Goal: Navigation & Orientation: Find specific page/section

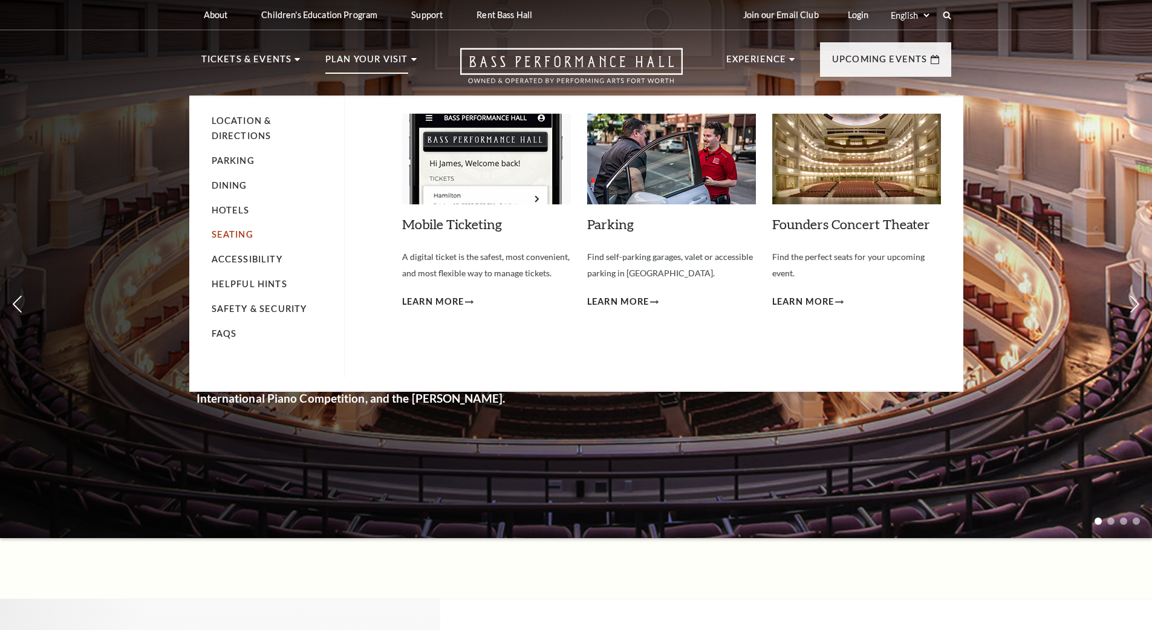
click at [229, 232] on link "Seating" at bounding box center [233, 234] width 42 height 10
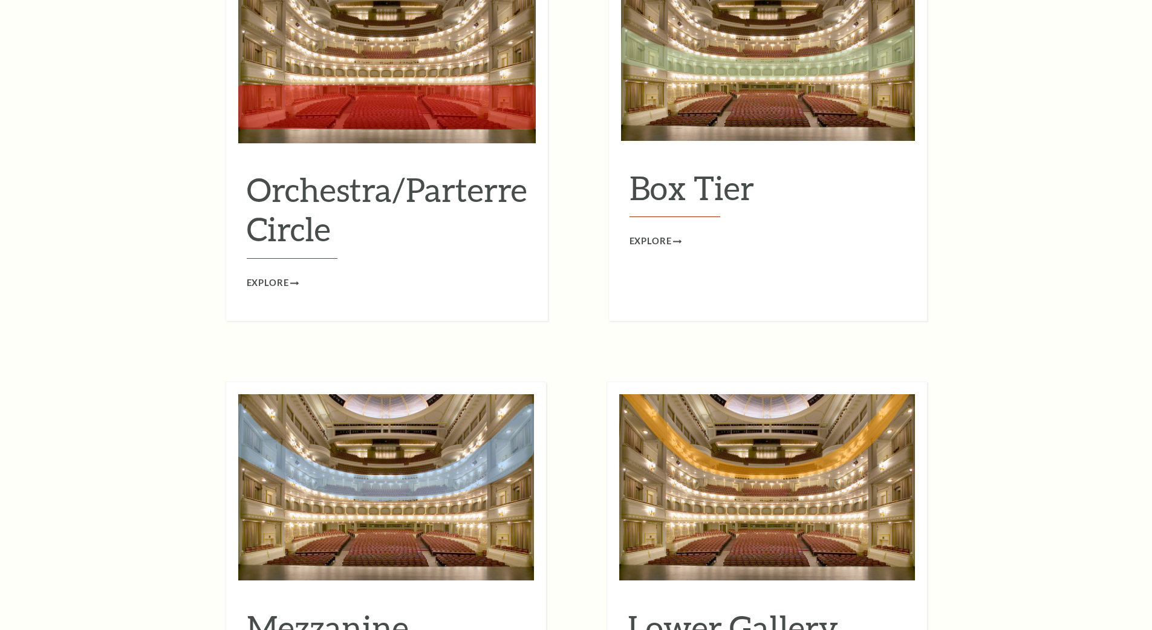
scroll to position [1338, 0]
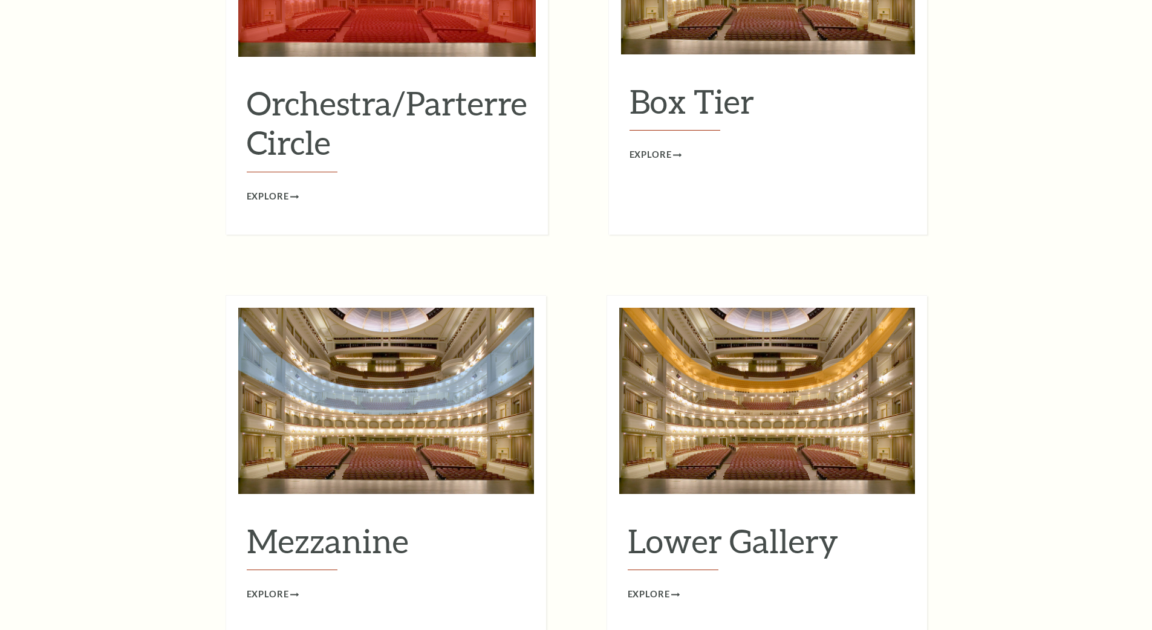
click at [455, 414] on img at bounding box center [386, 401] width 296 height 186
click at [285, 587] on span "Explore" at bounding box center [268, 594] width 42 height 15
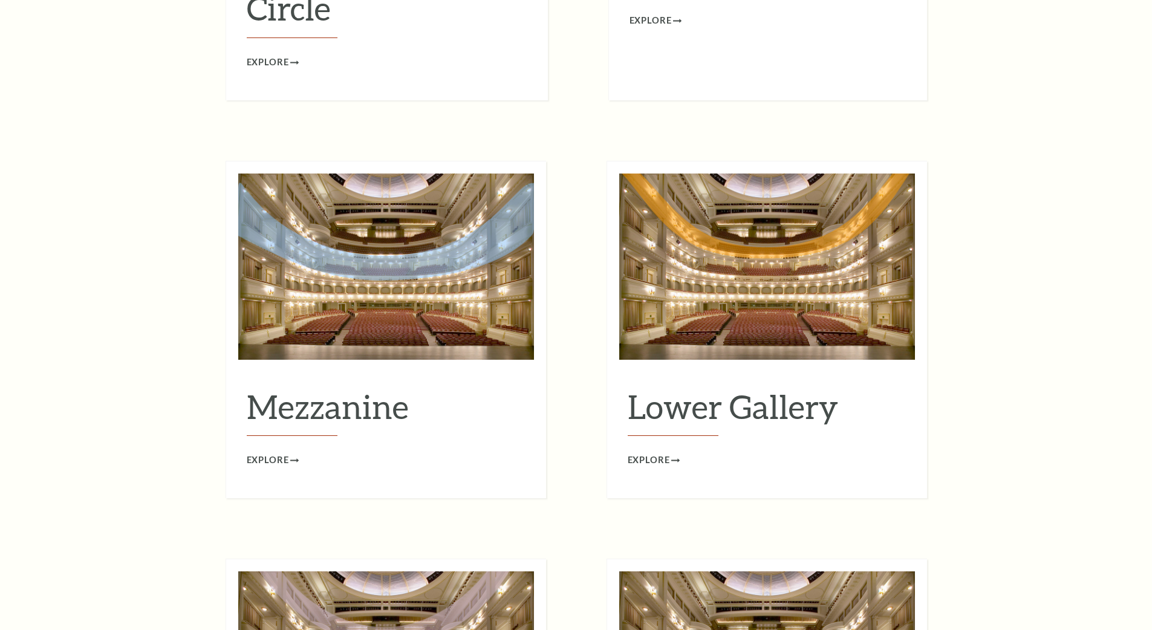
scroll to position [1132, 0]
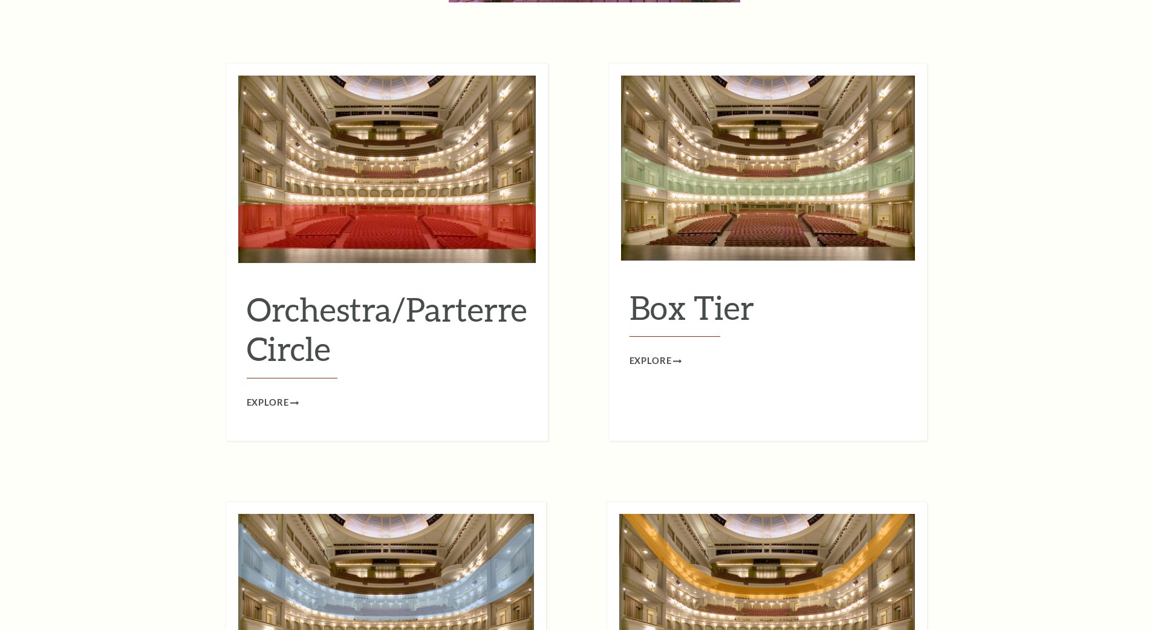
click at [441, 188] on img at bounding box center [387, 169] width 298 height 187
click at [292, 396] on link "Explore" at bounding box center [273, 403] width 52 height 15
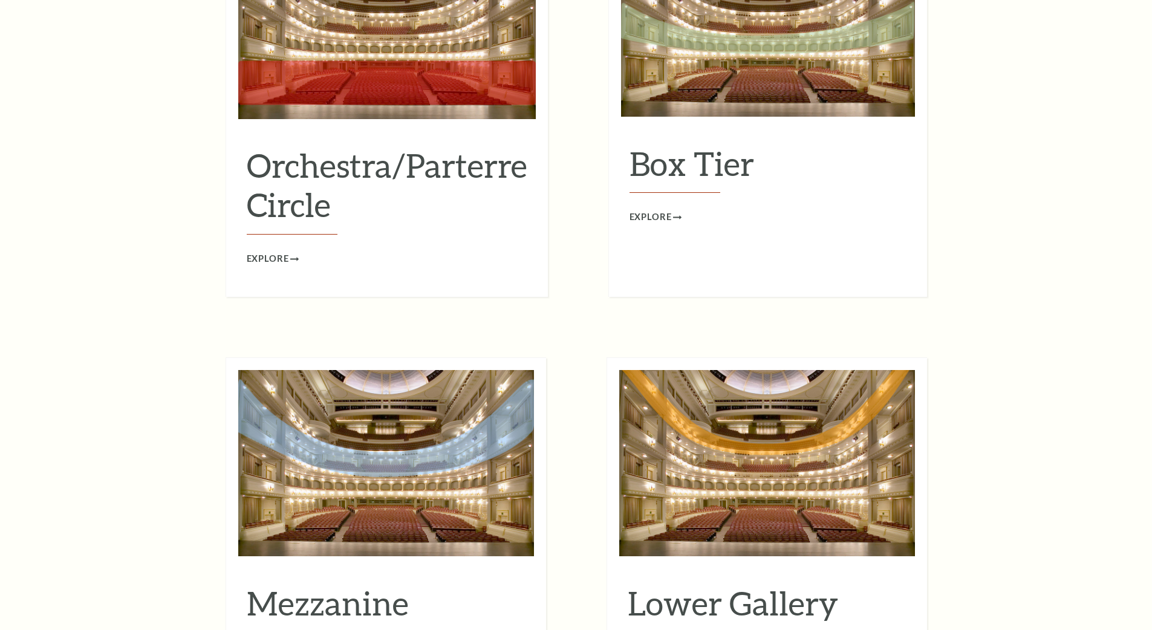
scroll to position [1376, 0]
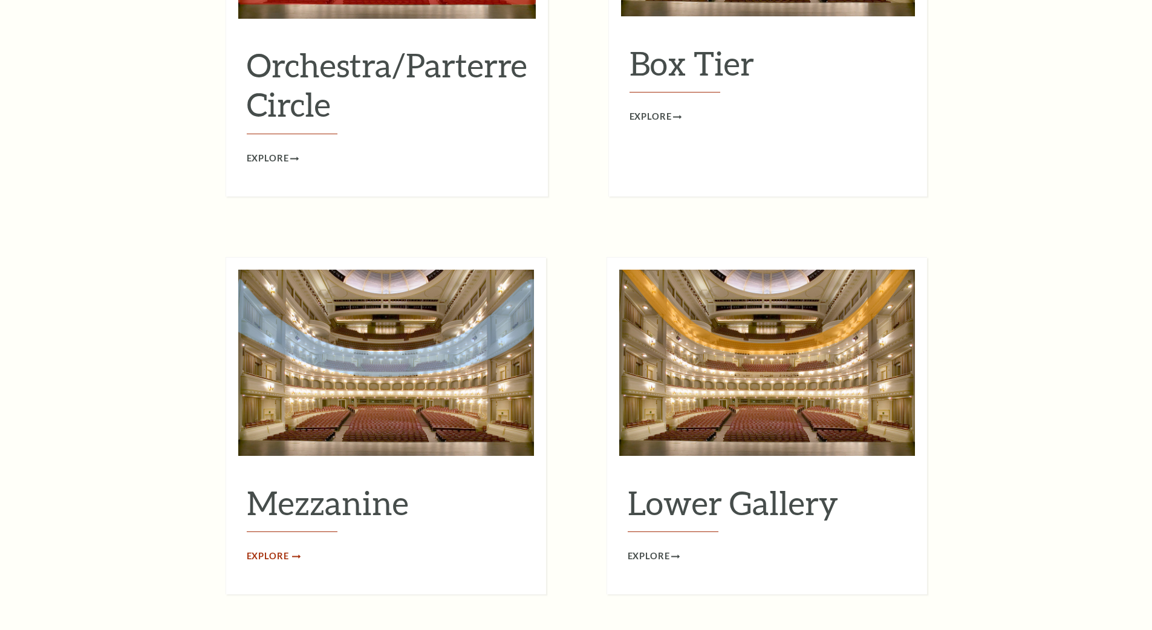
click at [266, 549] on span "Explore" at bounding box center [268, 556] width 42 height 15
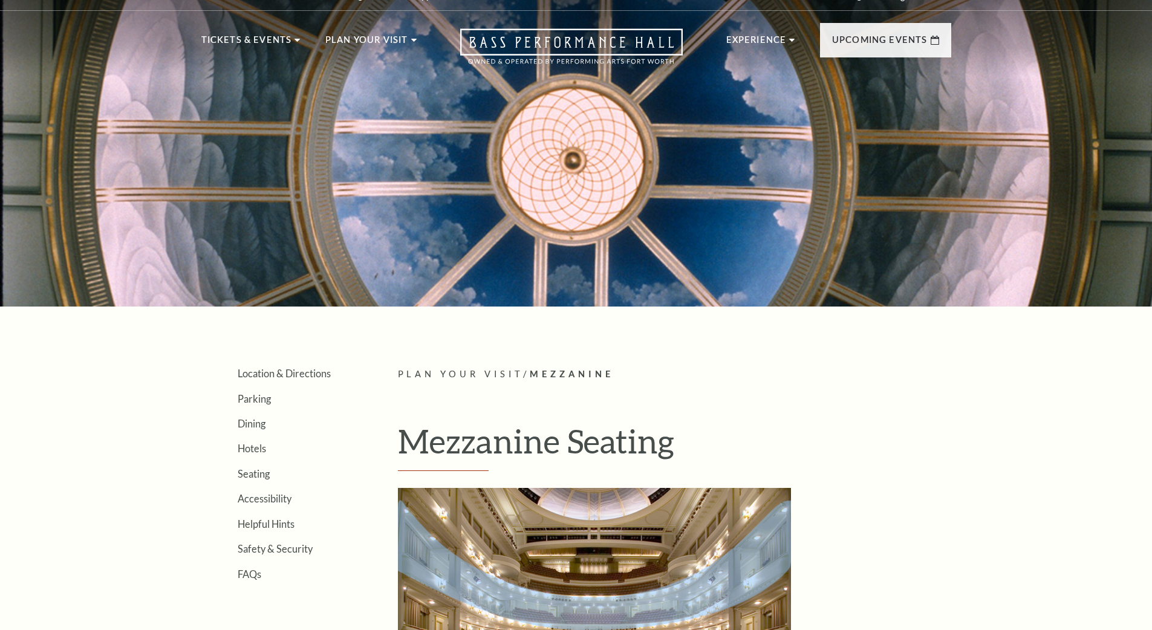
scroll to position [340, 0]
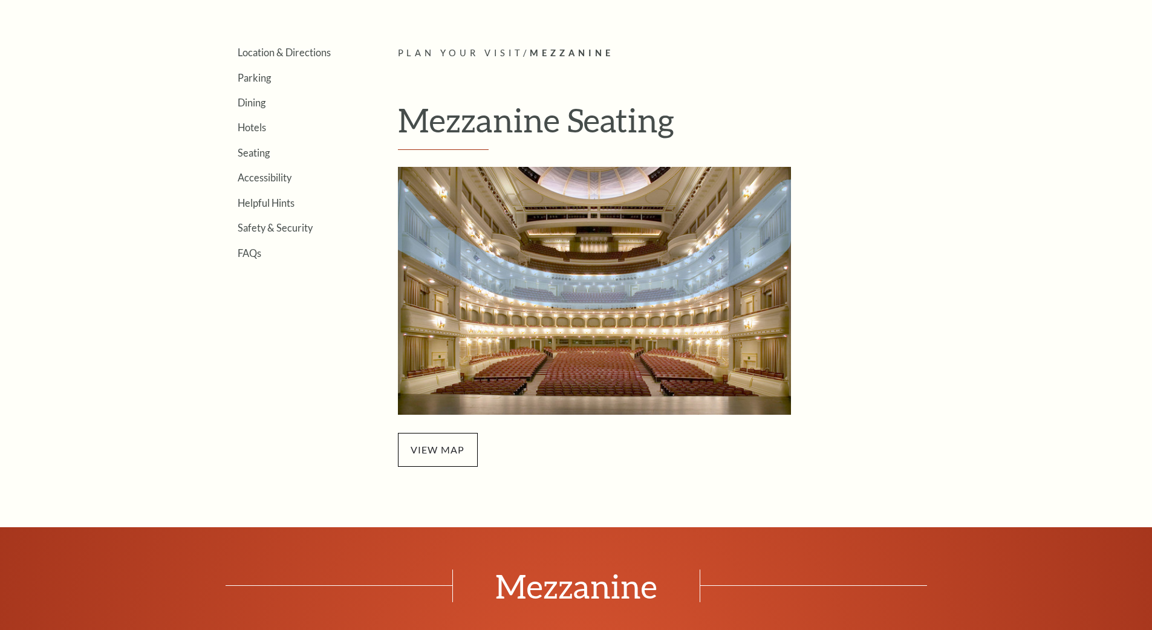
click at [558, 334] on img at bounding box center [594, 291] width 393 height 248
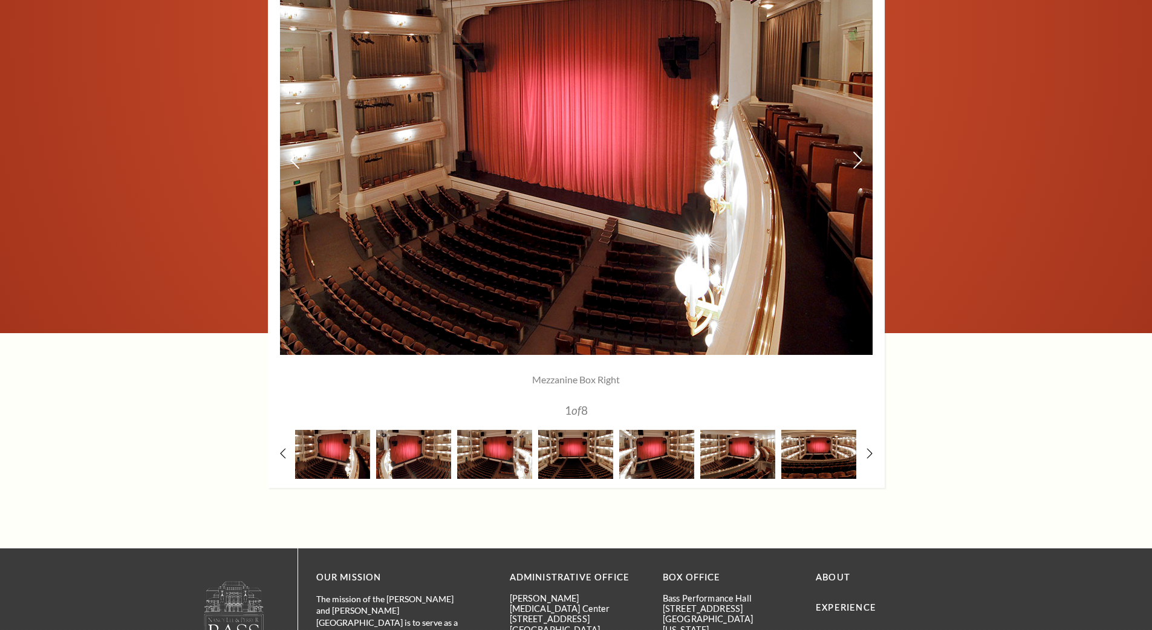
scroll to position [1000, 0]
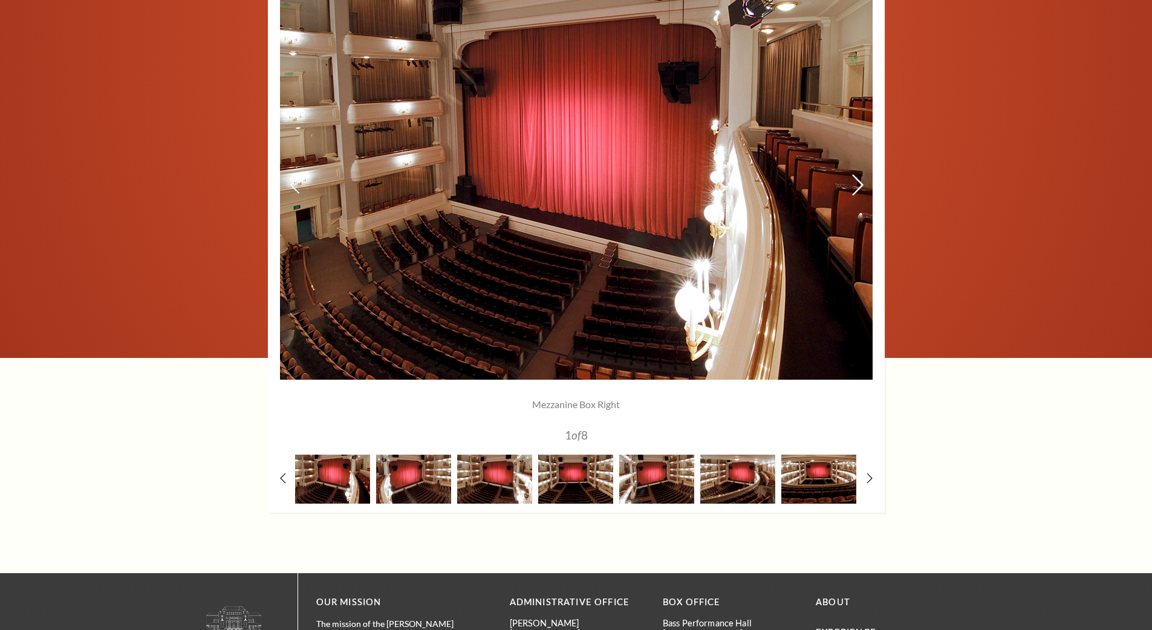
click at [856, 187] on icon at bounding box center [857, 184] width 13 height 21
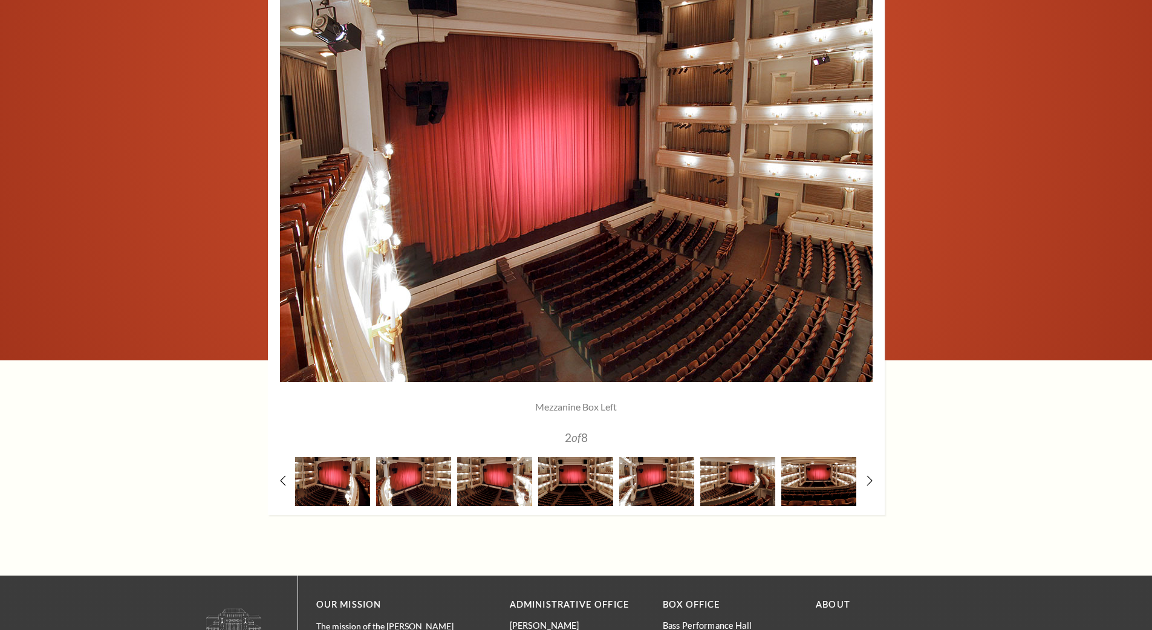
scroll to position [986, 0]
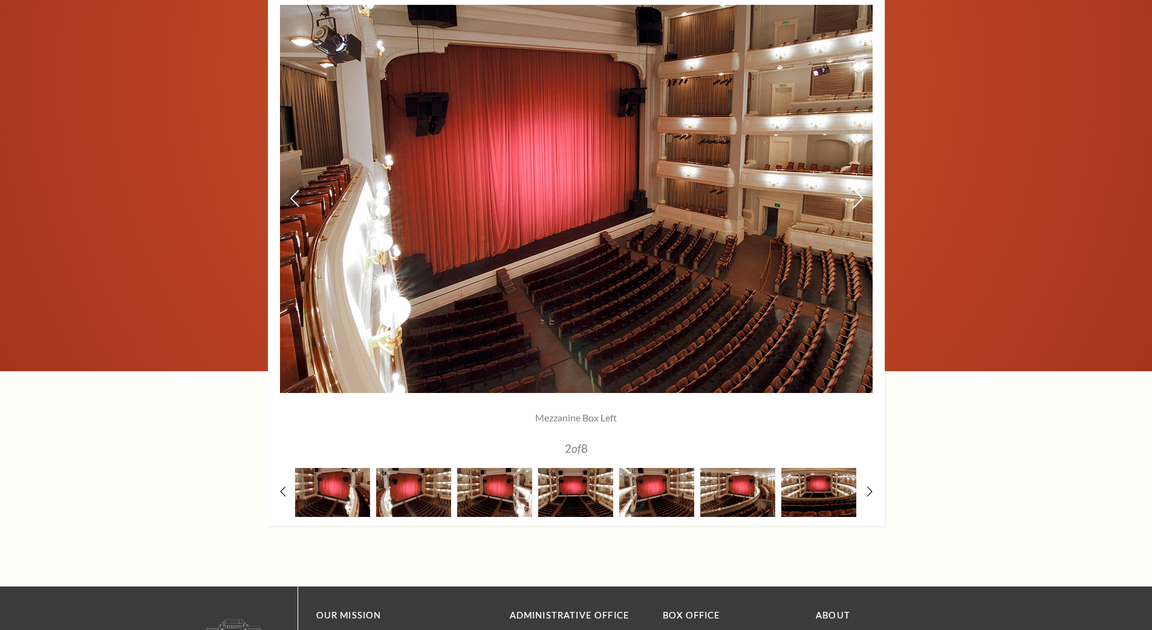
click at [858, 196] on icon at bounding box center [857, 197] width 13 height 21
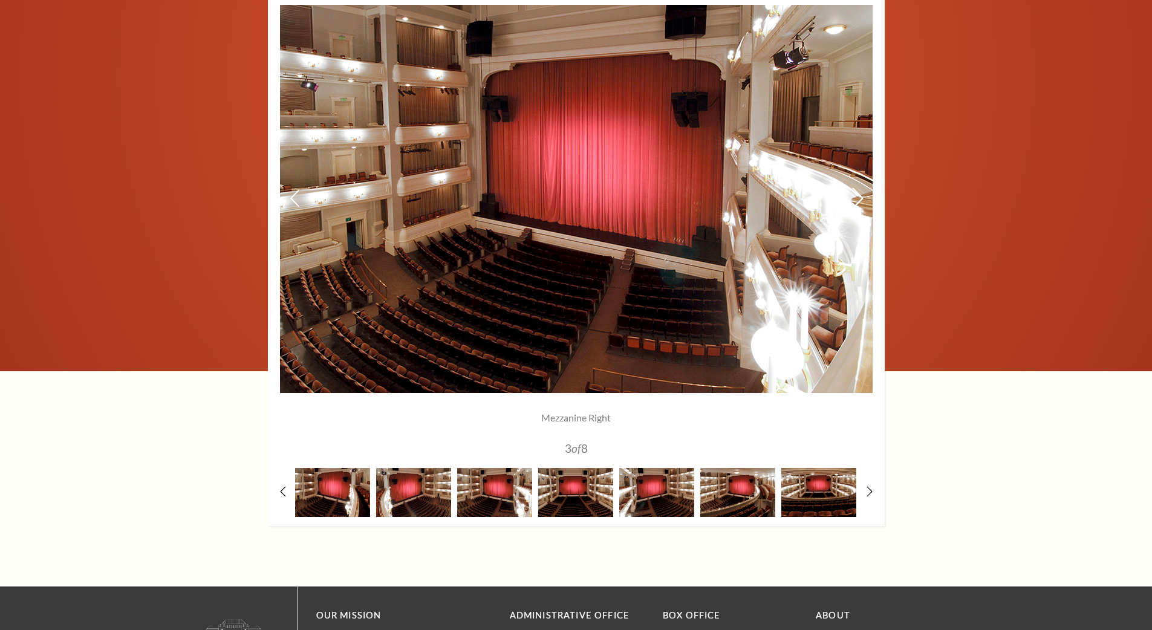
click at [858, 196] on icon at bounding box center [857, 197] width 13 height 21
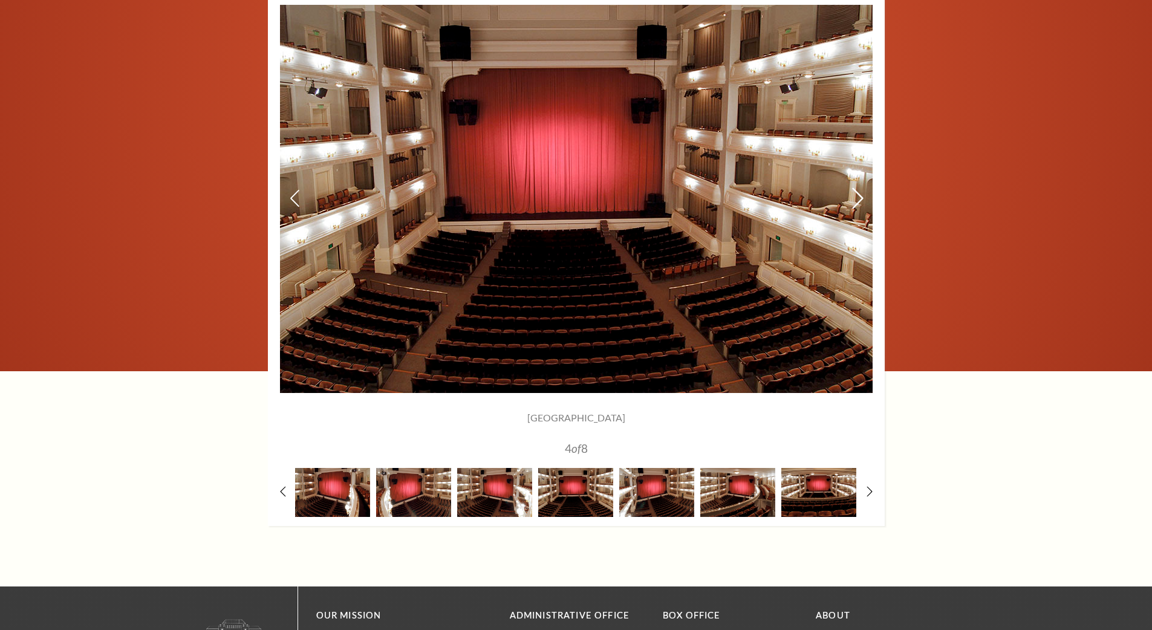
click at [858, 197] on icon at bounding box center [857, 197] width 13 height 21
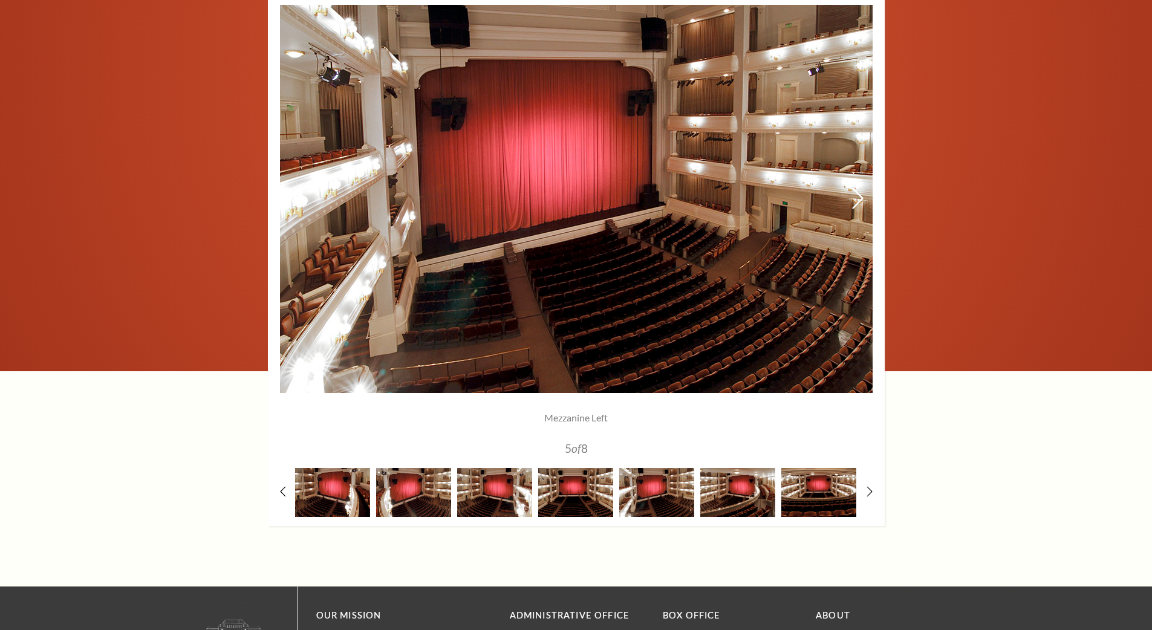
click at [858, 197] on icon at bounding box center [857, 197] width 13 height 21
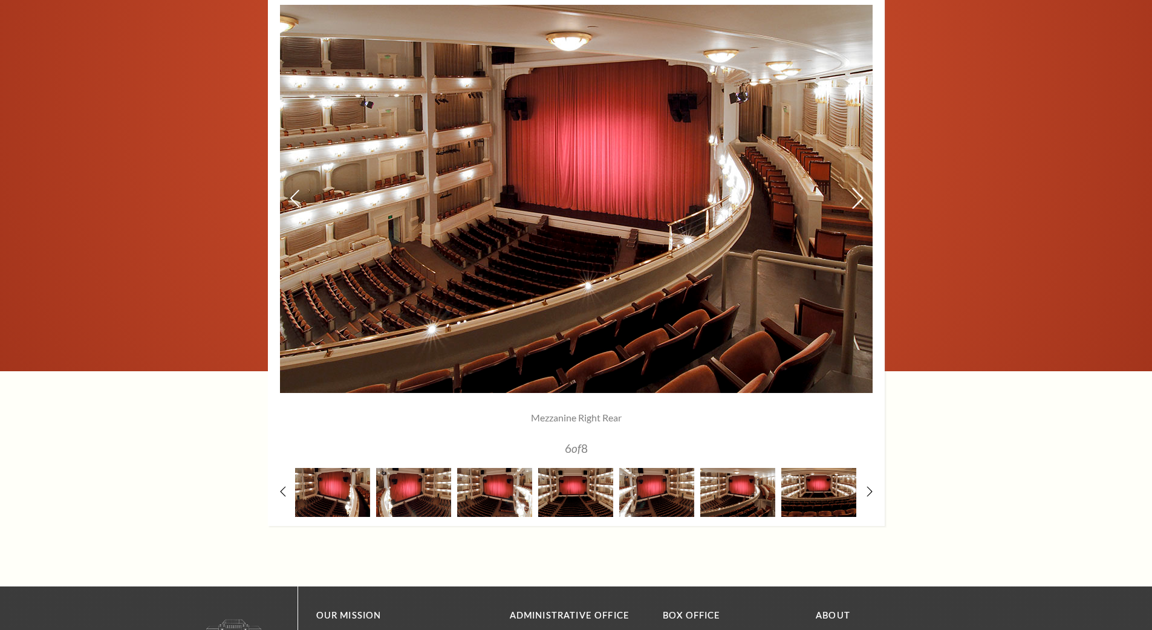
click at [858, 197] on icon at bounding box center [857, 197] width 13 height 21
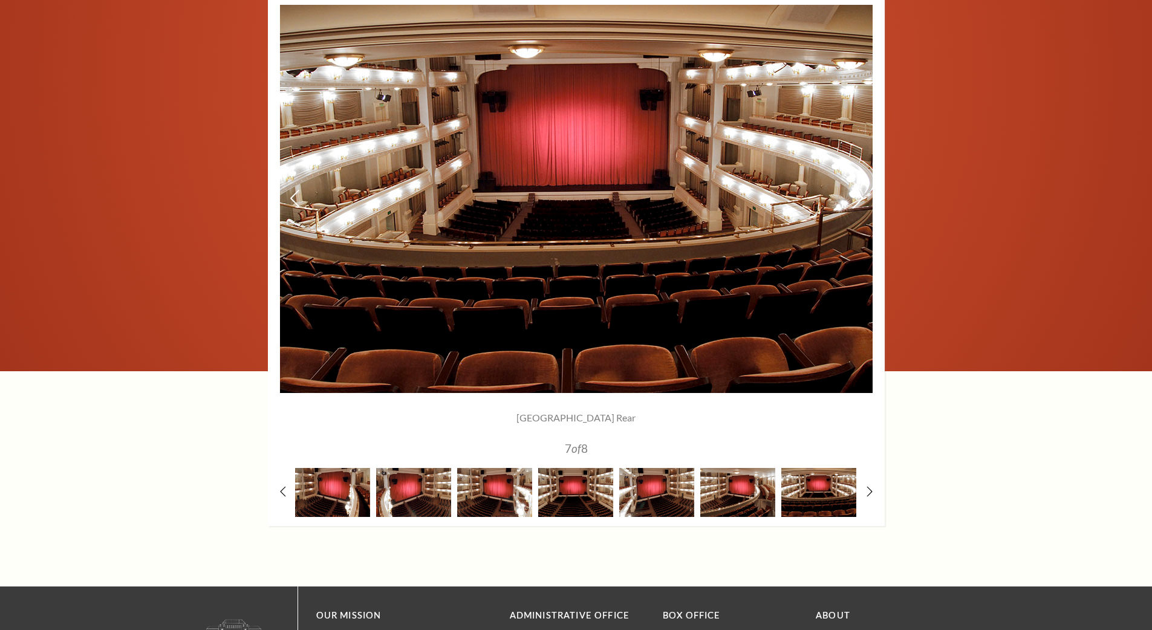
click at [855, 199] on icon at bounding box center [857, 197] width 13 height 21
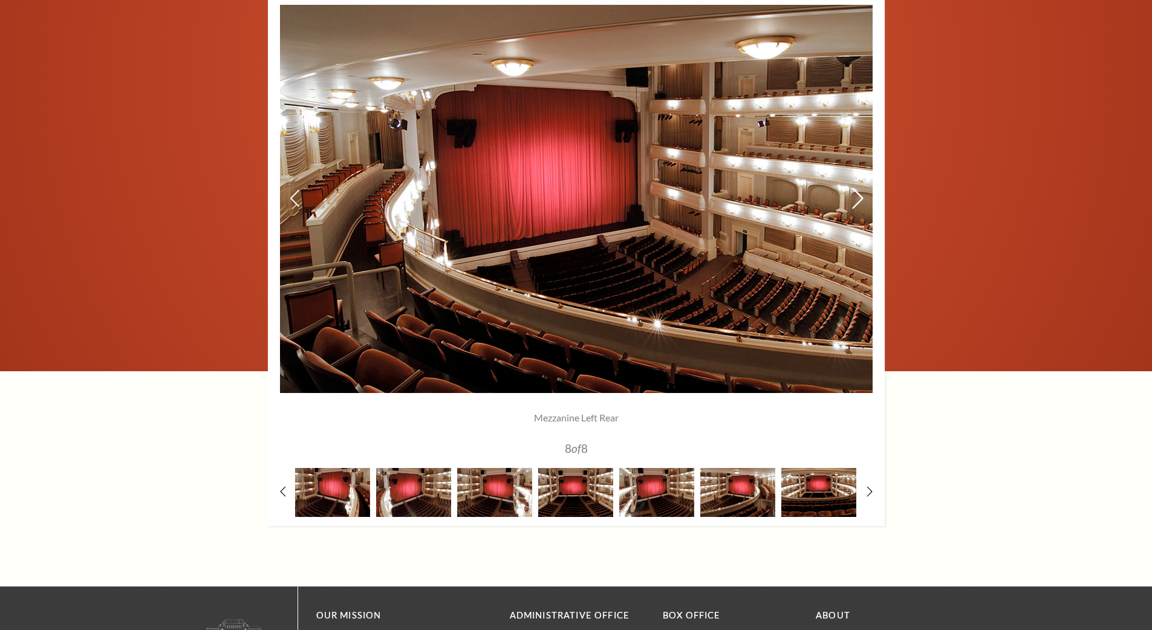
click at [855, 199] on icon at bounding box center [857, 197] width 13 height 21
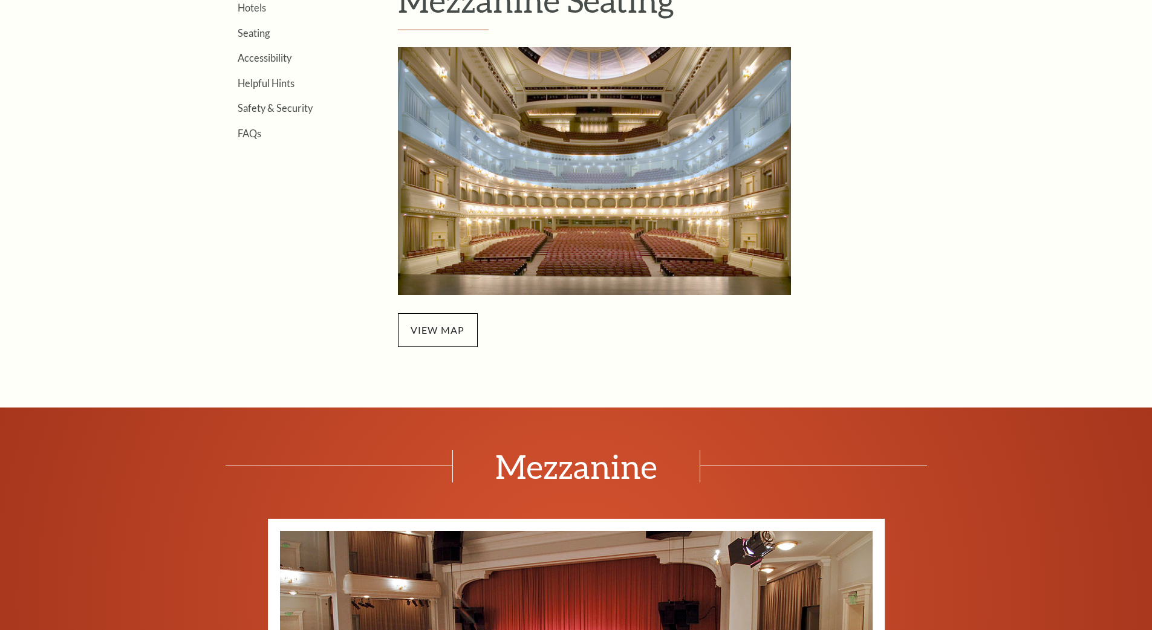
scroll to position [227, 0]
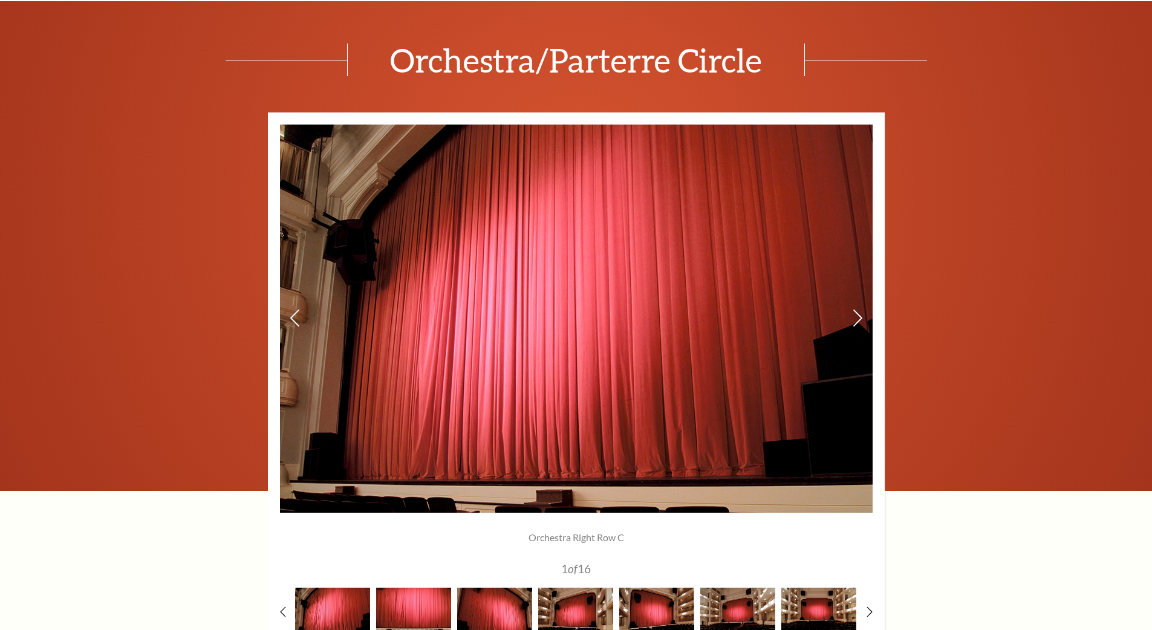
scroll to position [894, 0]
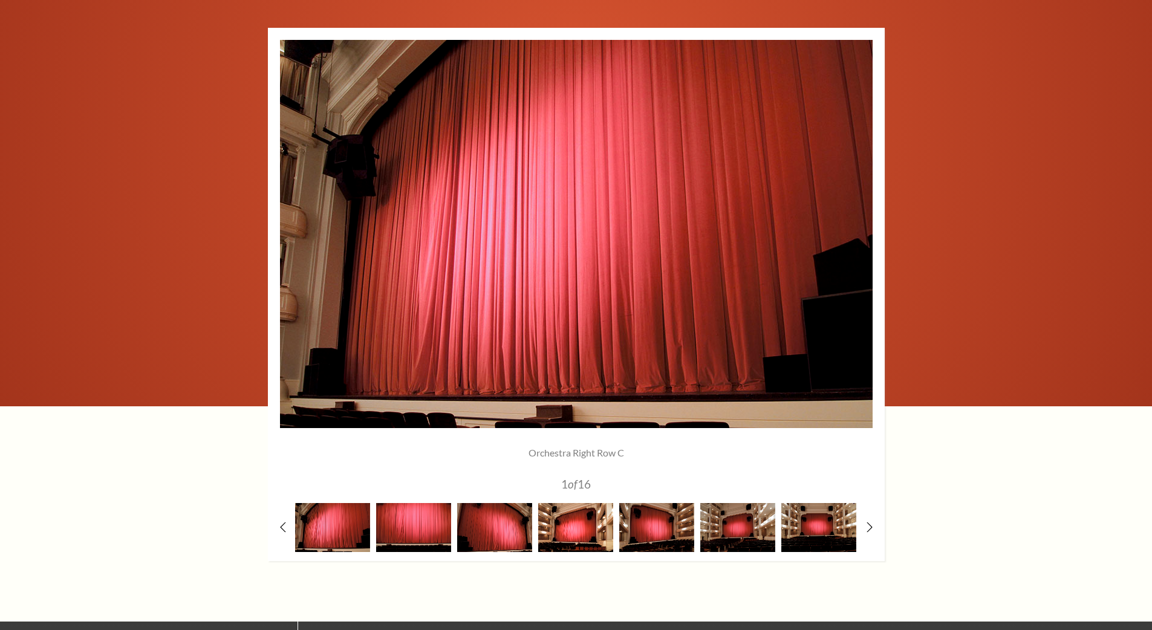
click at [593, 527] on img at bounding box center [575, 527] width 75 height 49
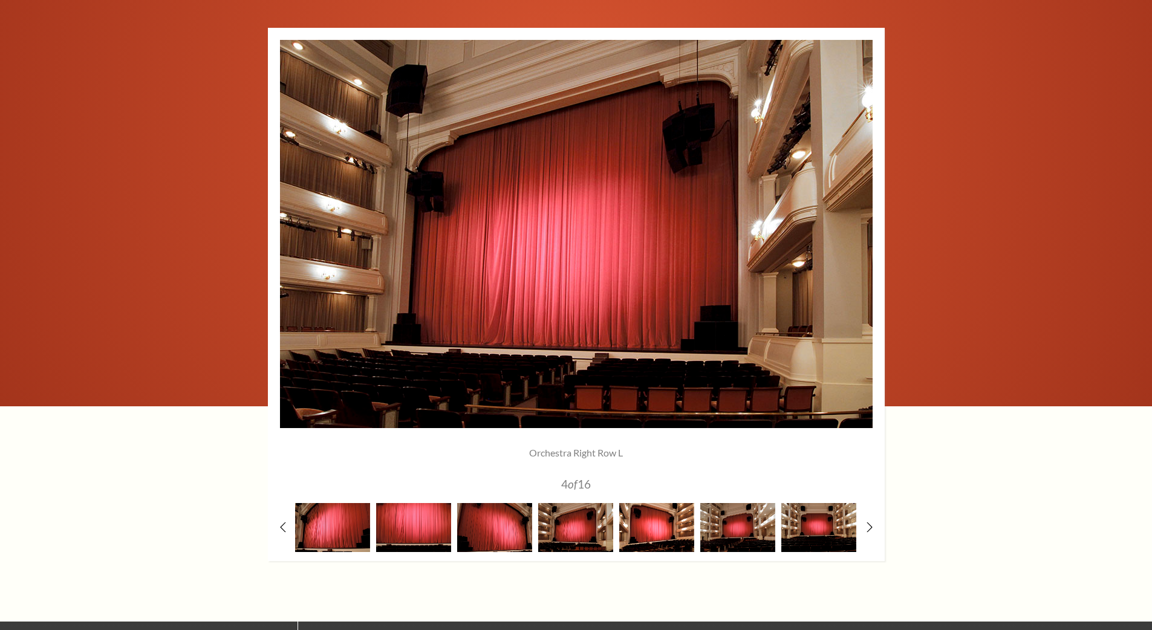
click at [650, 533] on img at bounding box center [656, 527] width 75 height 49
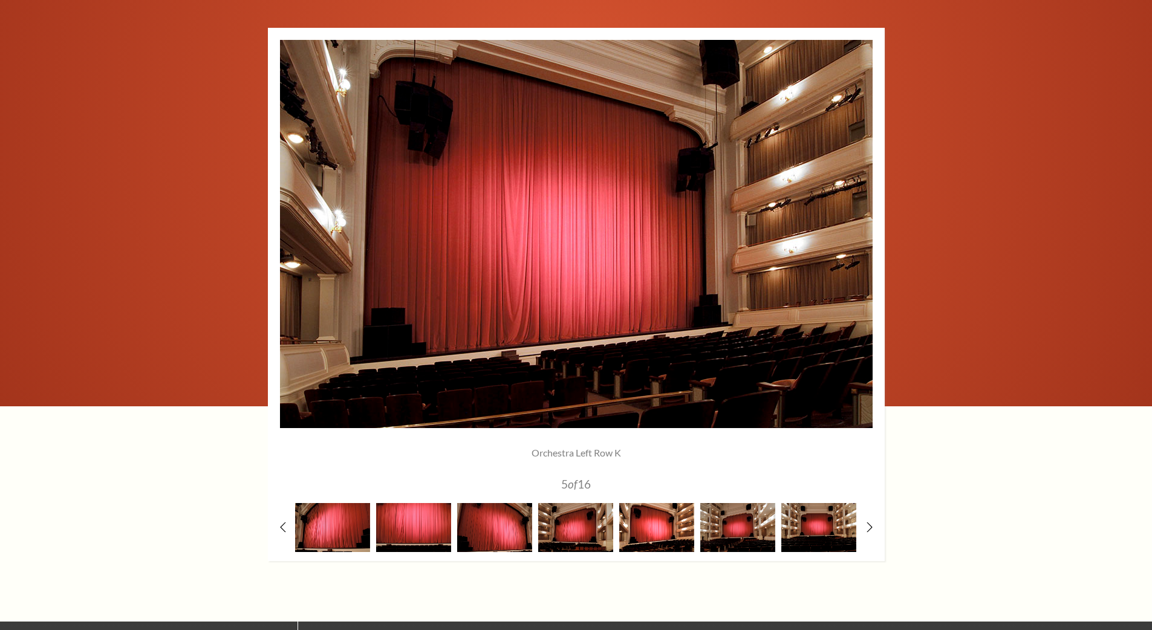
click at [654, 526] on img at bounding box center [656, 527] width 75 height 49
click at [721, 524] on img at bounding box center [737, 527] width 75 height 49
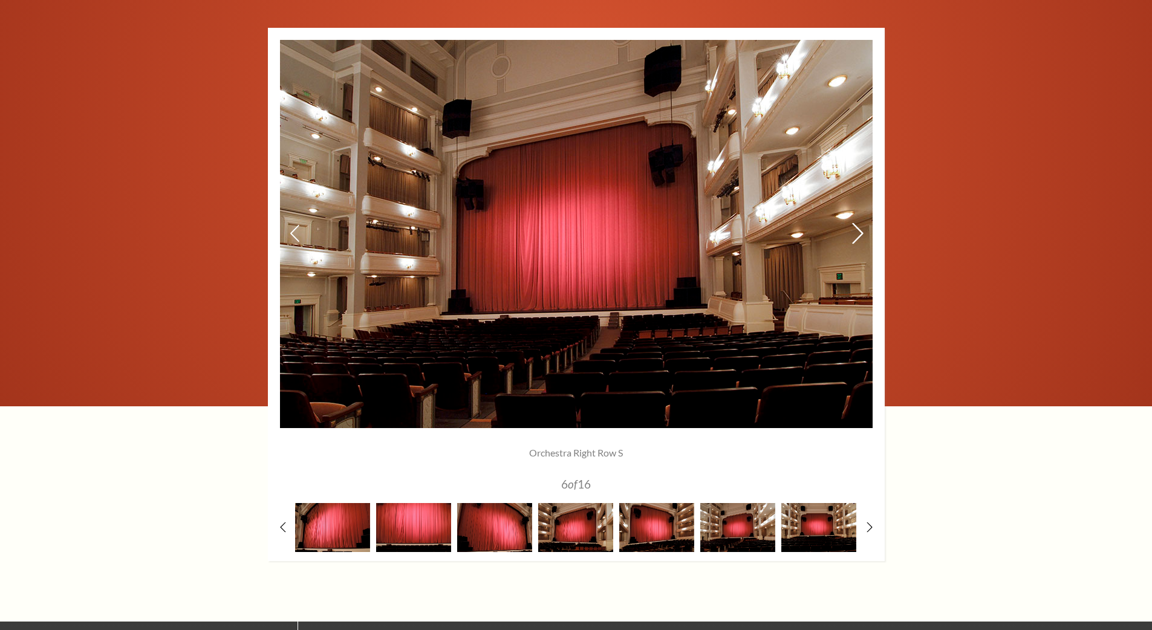
click at [859, 233] on icon at bounding box center [857, 233] width 13 height 21
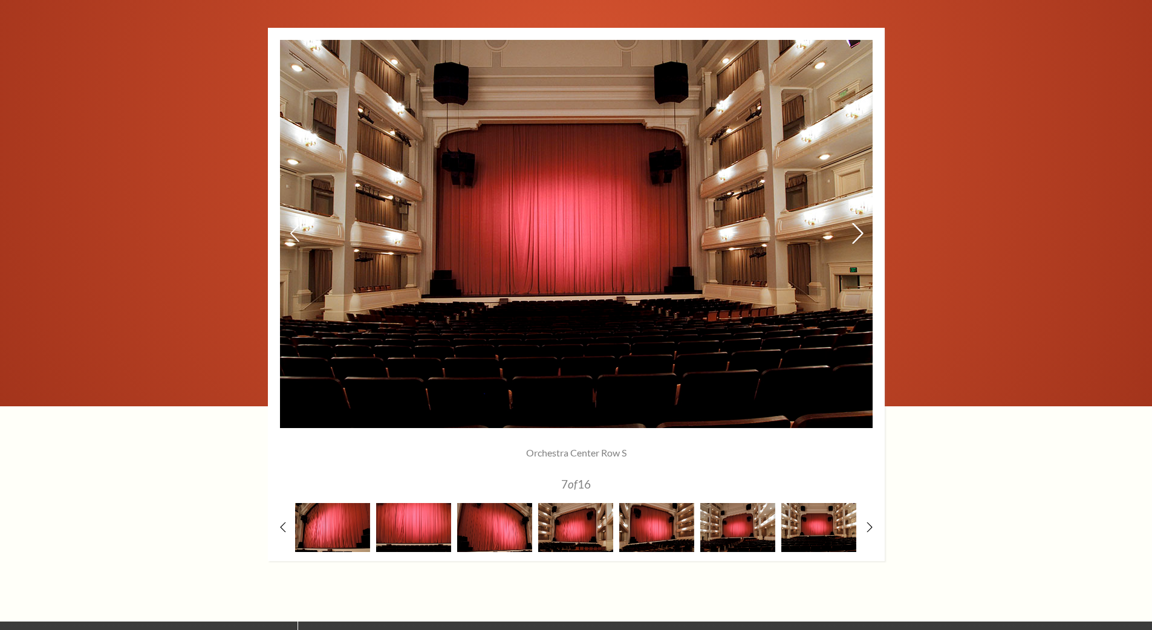
click at [859, 233] on icon at bounding box center [857, 233] width 13 height 21
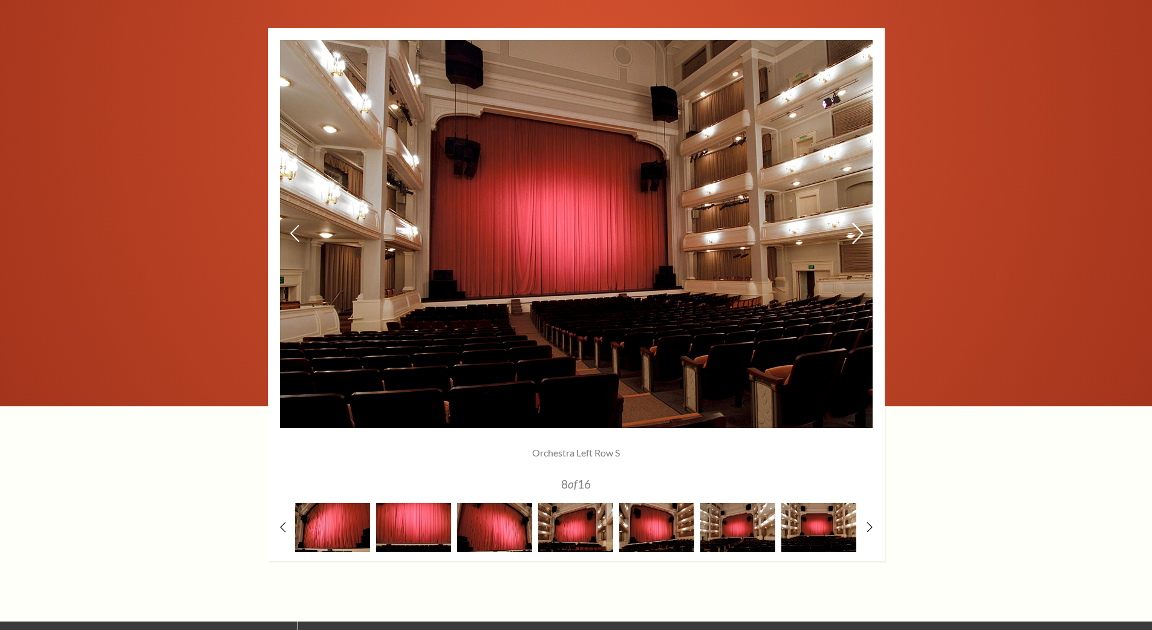
click at [859, 233] on icon at bounding box center [857, 233] width 13 height 21
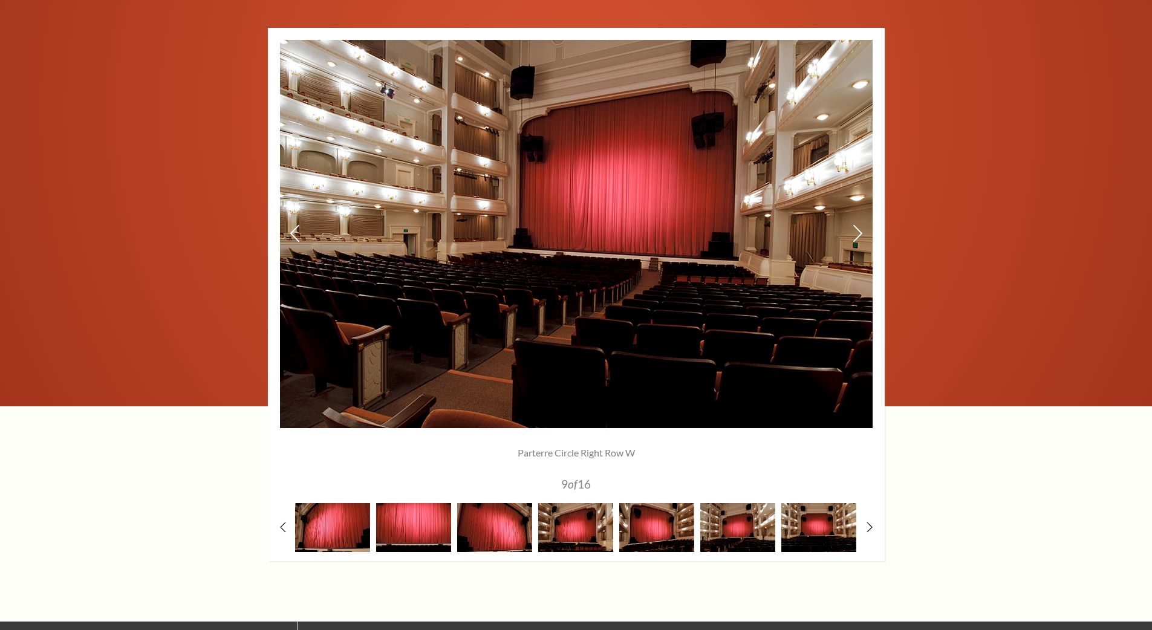
scroll to position [130, 0]
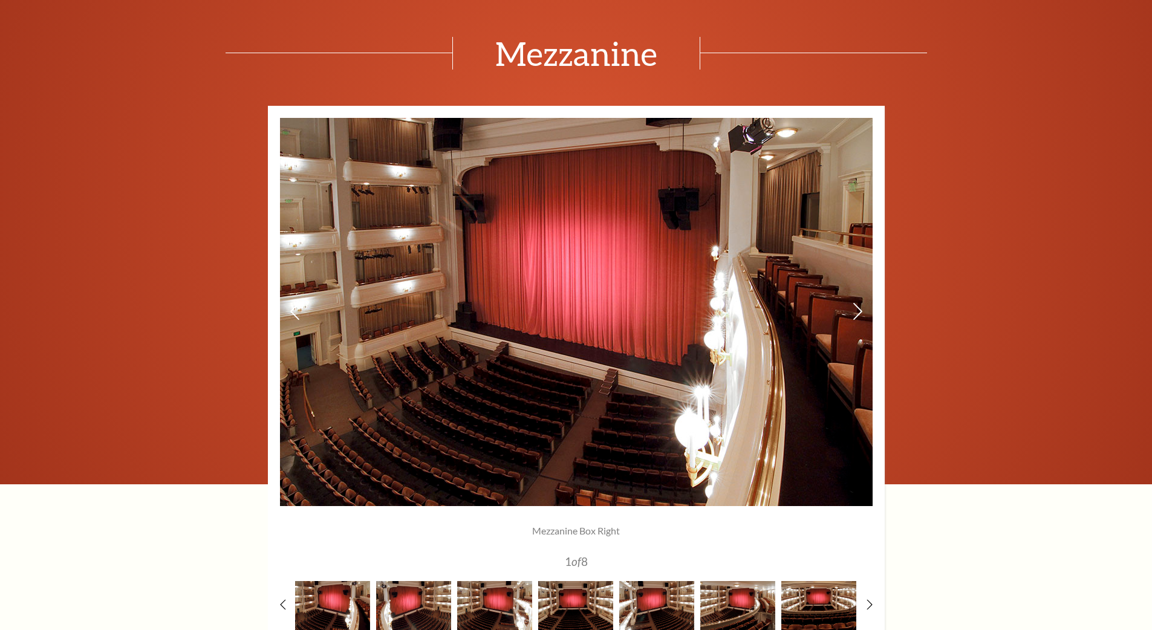
scroll to position [960, 0]
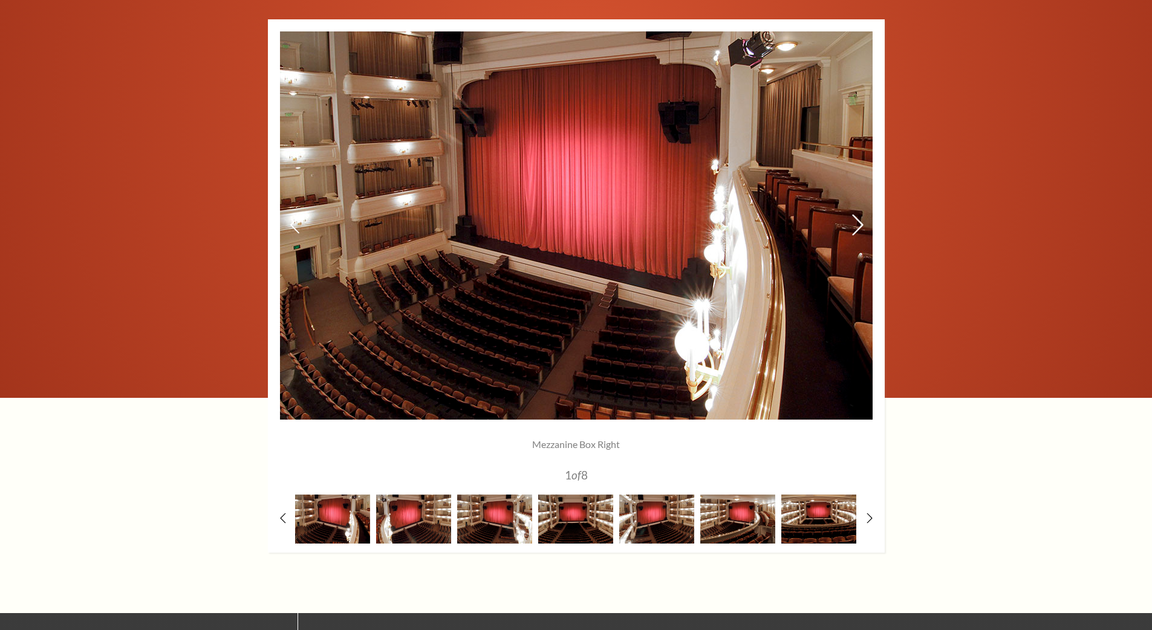
click at [856, 226] on icon at bounding box center [857, 224] width 13 height 21
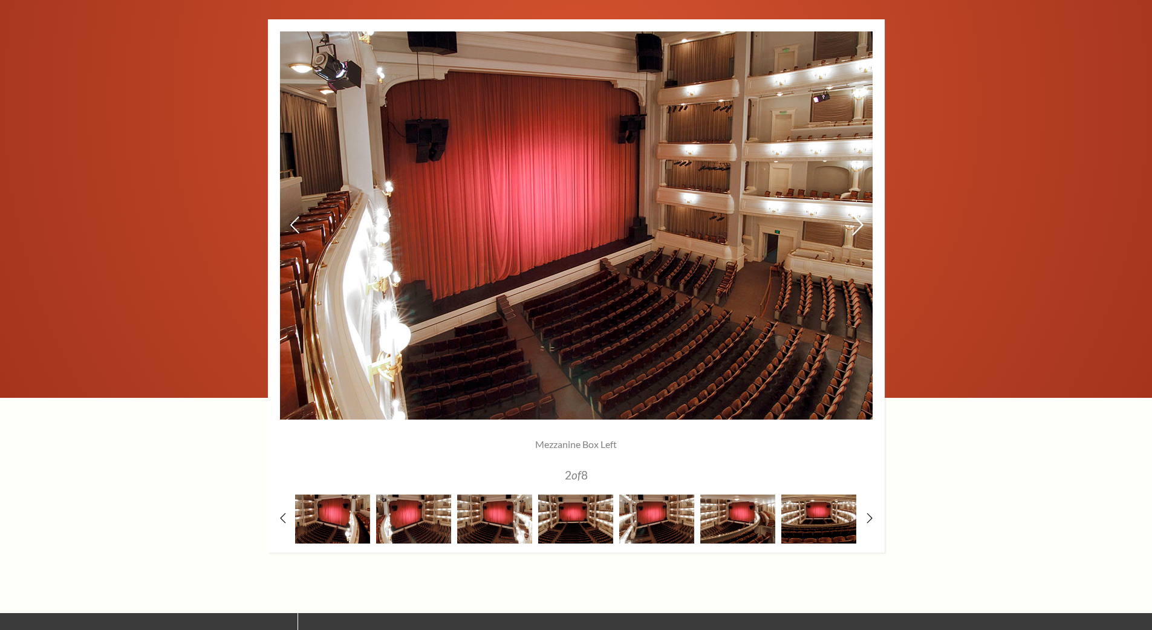
click at [856, 226] on icon at bounding box center [857, 224] width 13 height 21
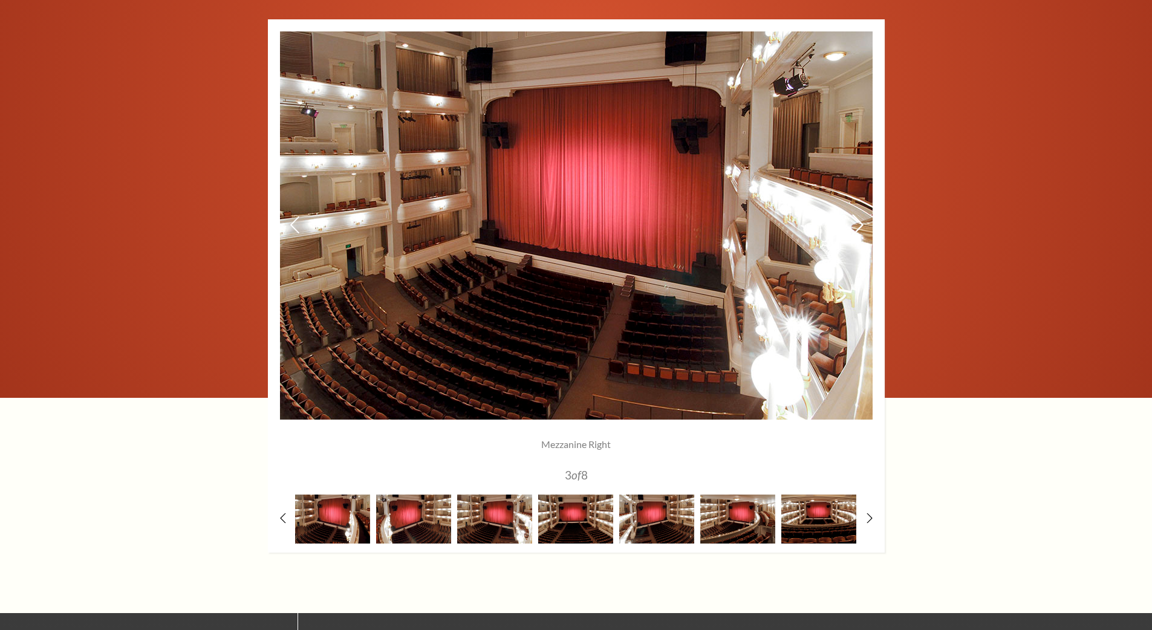
click at [856, 226] on icon at bounding box center [857, 224] width 13 height 21
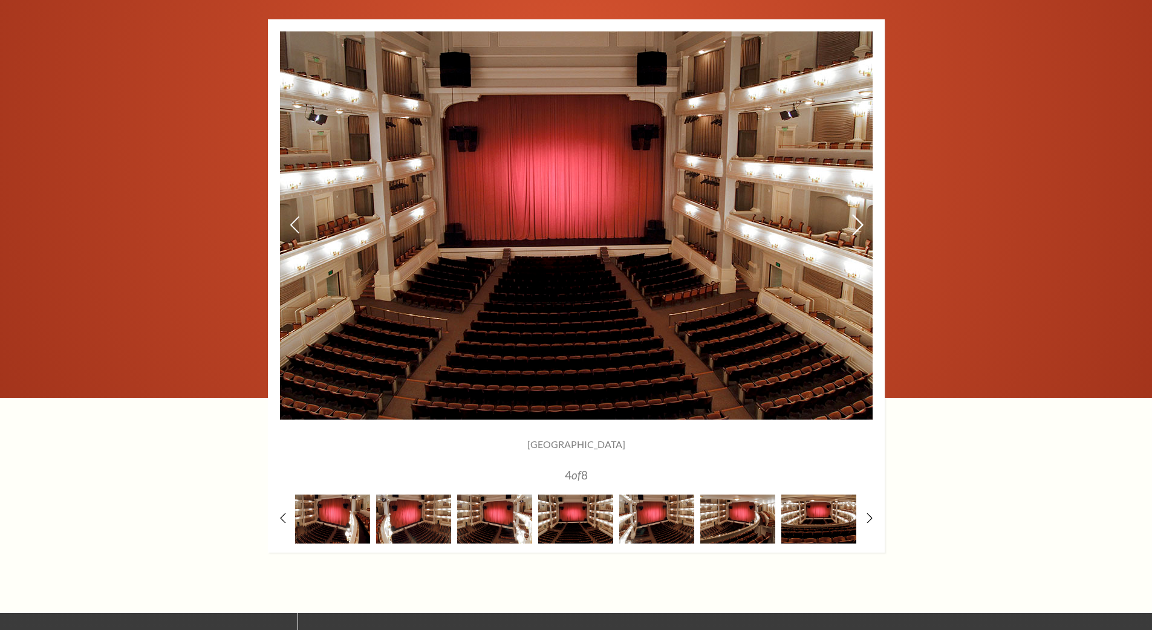
click at [855, 225] on icon at bounding box center [857, 224] width 13 height 21
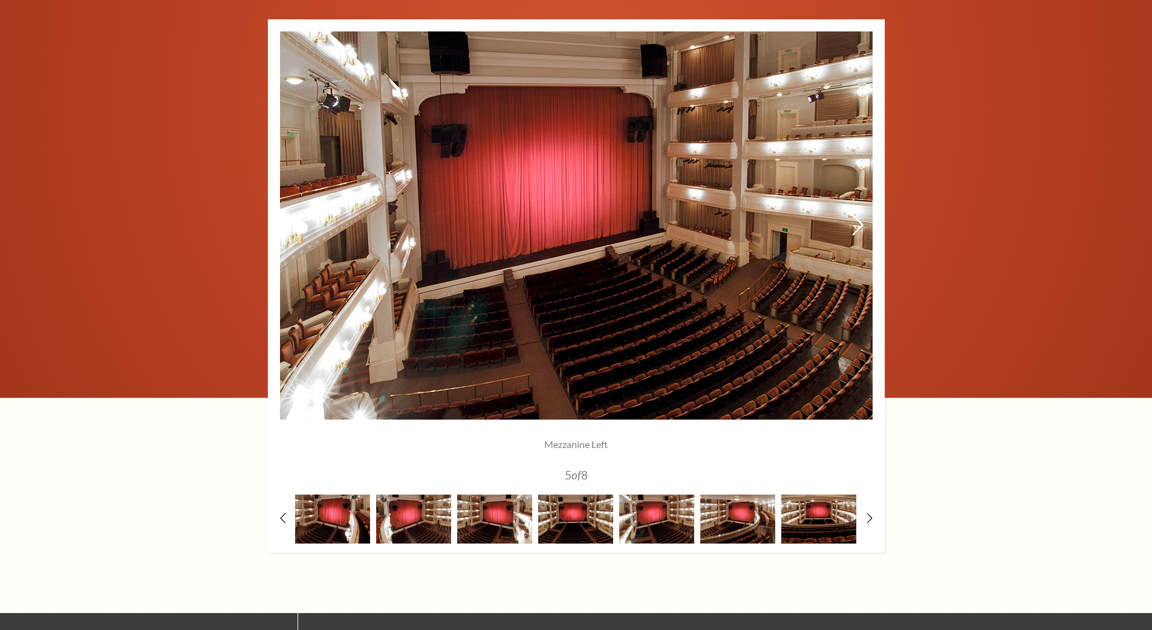
click at [853, 227] on icon at bounding box center [857, 224] width 13 height 21
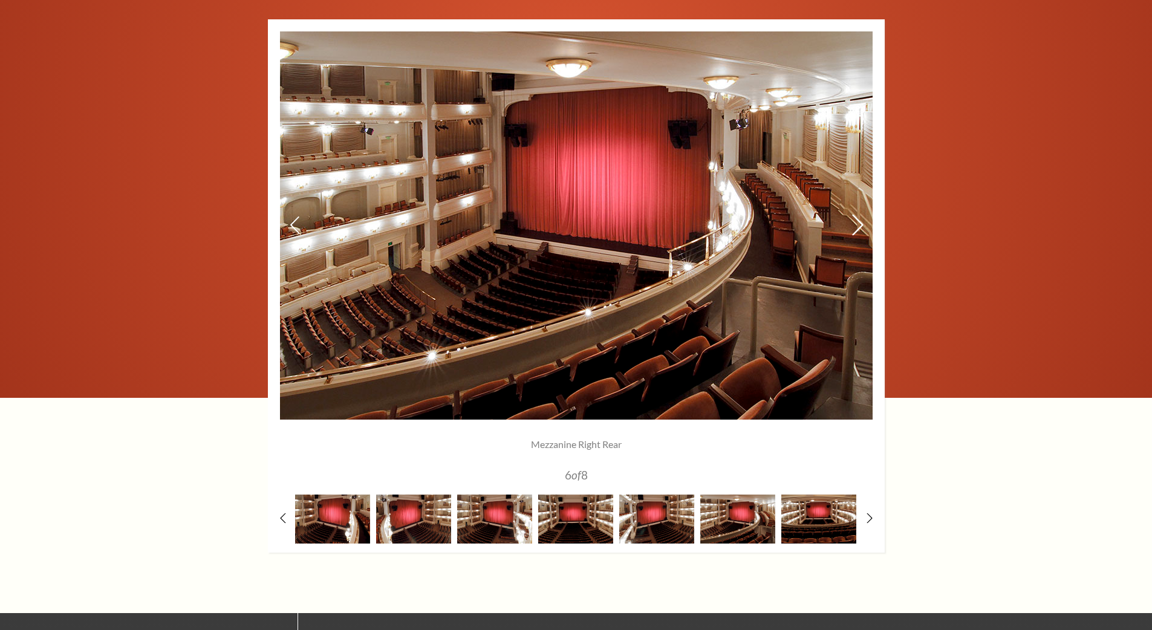
click at [853, 227] on icon at bounding box center [857, 224] width 13 height 21
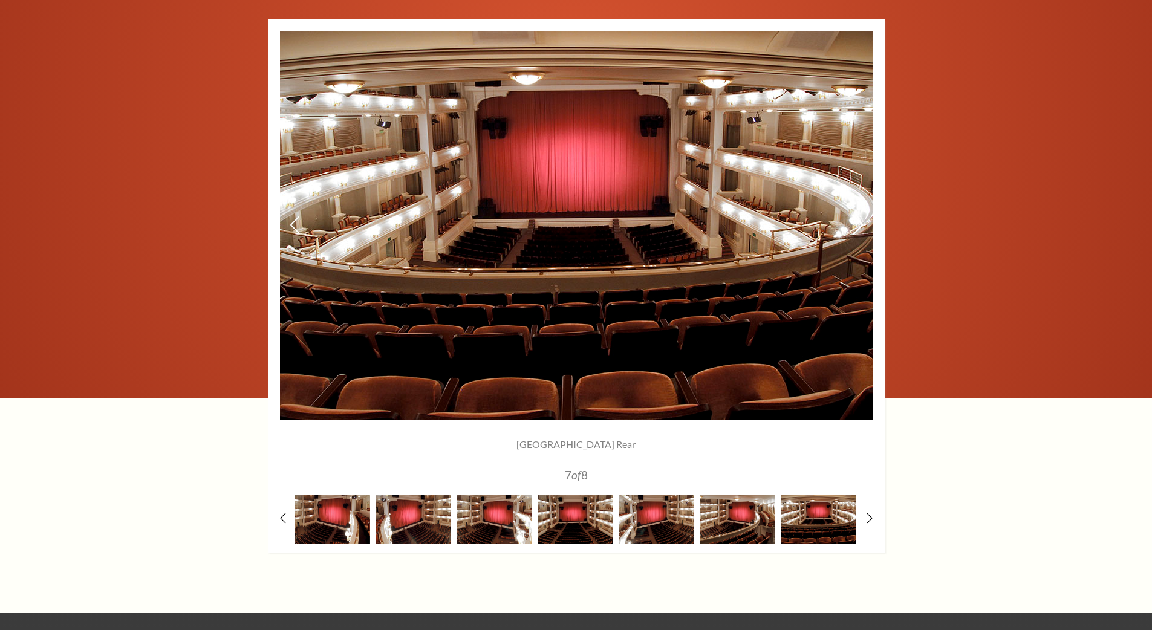
click at [855, 227] on icon at bounding box center [857, 224] width 13 height 21
